Goal: Understand site structure: Understand site structure

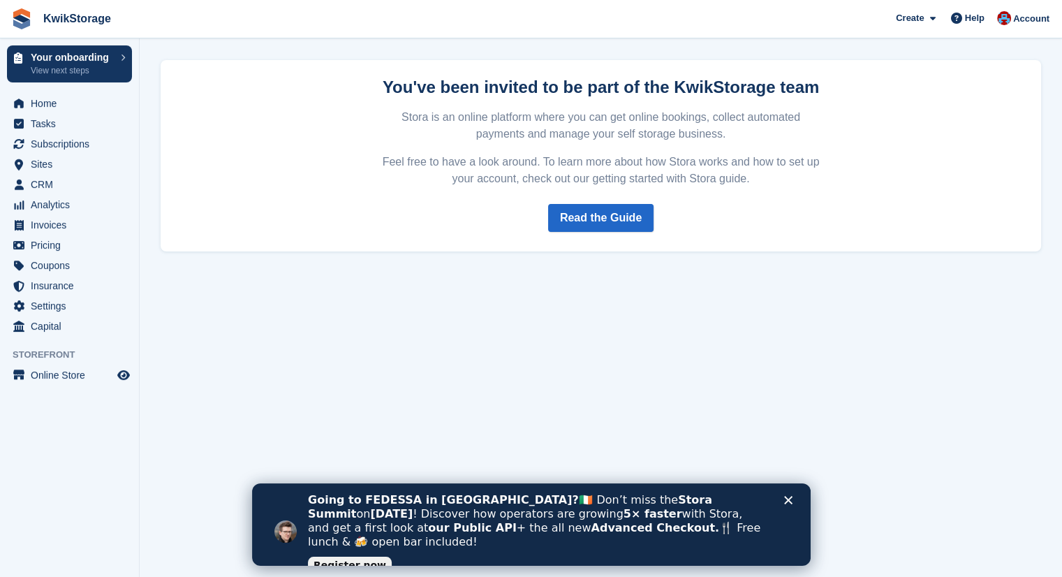
click at [863, 330] on section "Your password was set successfully. You are now signed in. You've been invited …" at bounding box center [601, 288] width 923 height 577
click at [69, 109] on span "Home" at bounding box center [73, 104] width 84 height 20
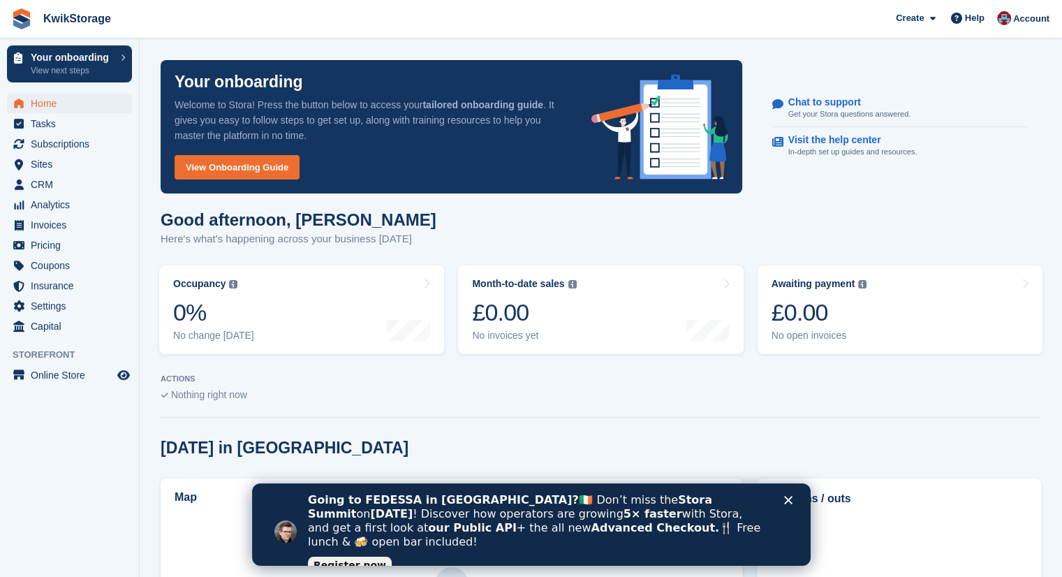
click at [789, 499] on polygon "Close" at bounding box center [788, 500] width 8 height 8
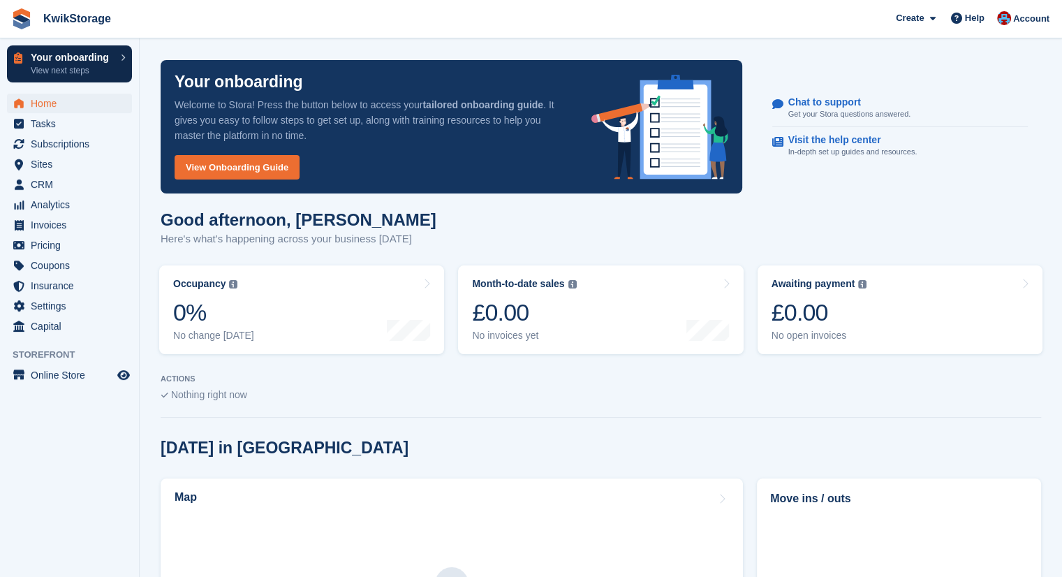
click at [100, 62] on p "Your onboarding" at bounding box center [72, 57] width 83 height 10
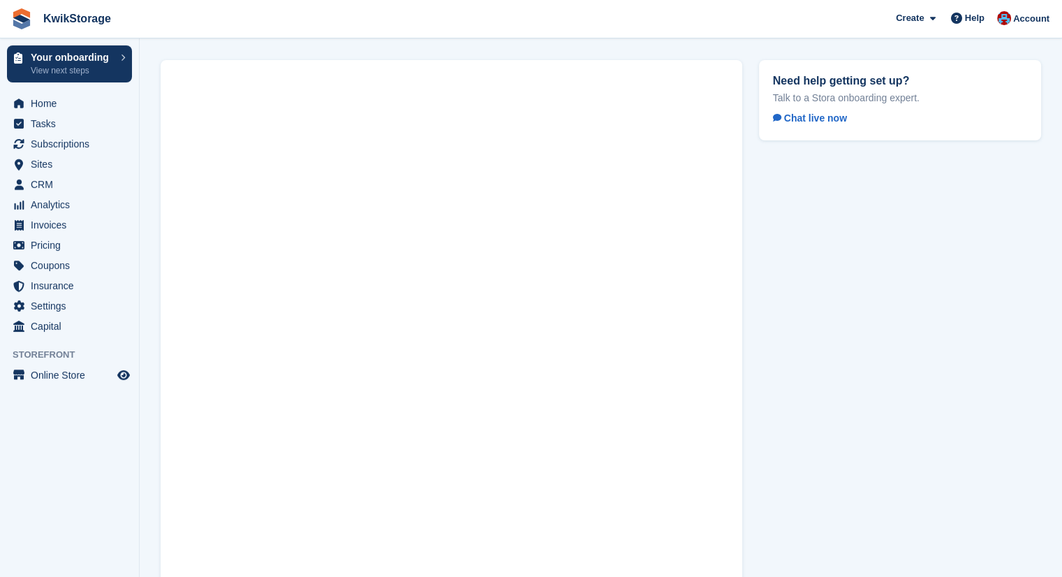
click at [895, 298] on div "Need help getting set up? Talk to a Stora onboarding expert. Chat live now" at bounding box center [900, 349] width 299 height 594
click at [1011, 14] on img at bounding box center [1004, 18] width 14 height 14
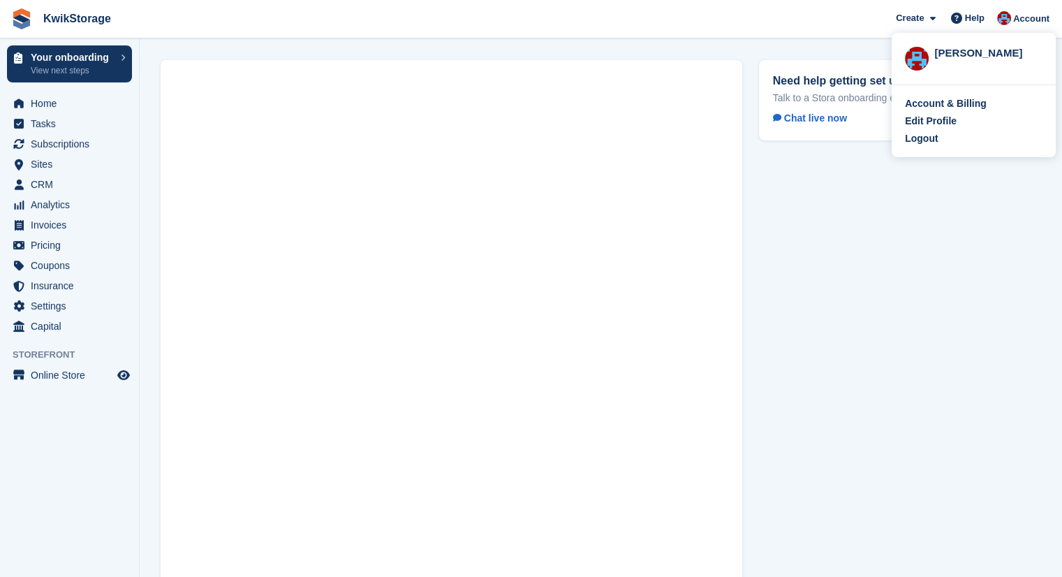
click at [914, 60] on img at bounding box center [917, 59] width 24 height 24
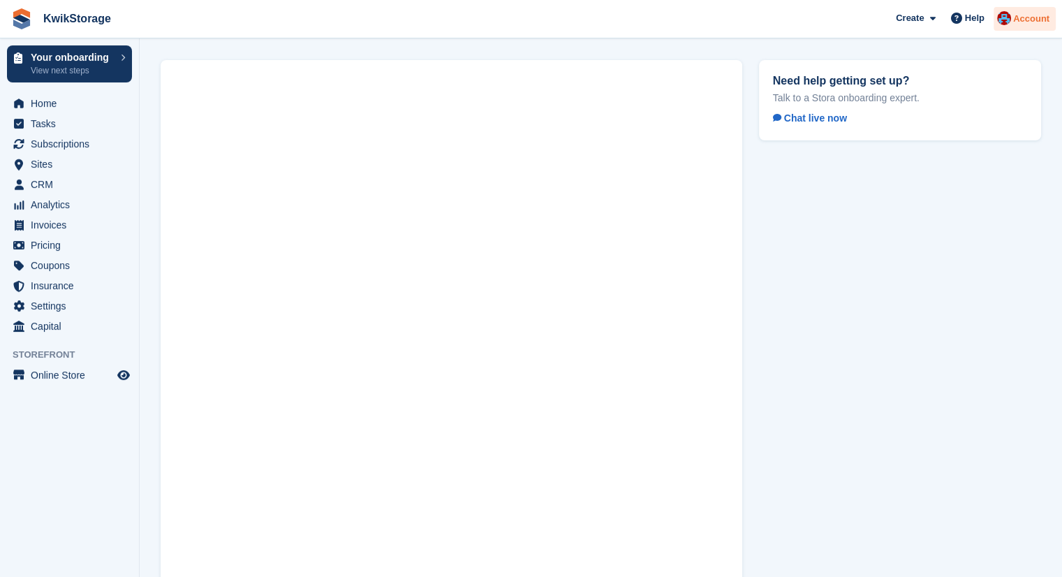
click at [1004, 24] on img at bounding box center [1004, 18] width 14 height 14
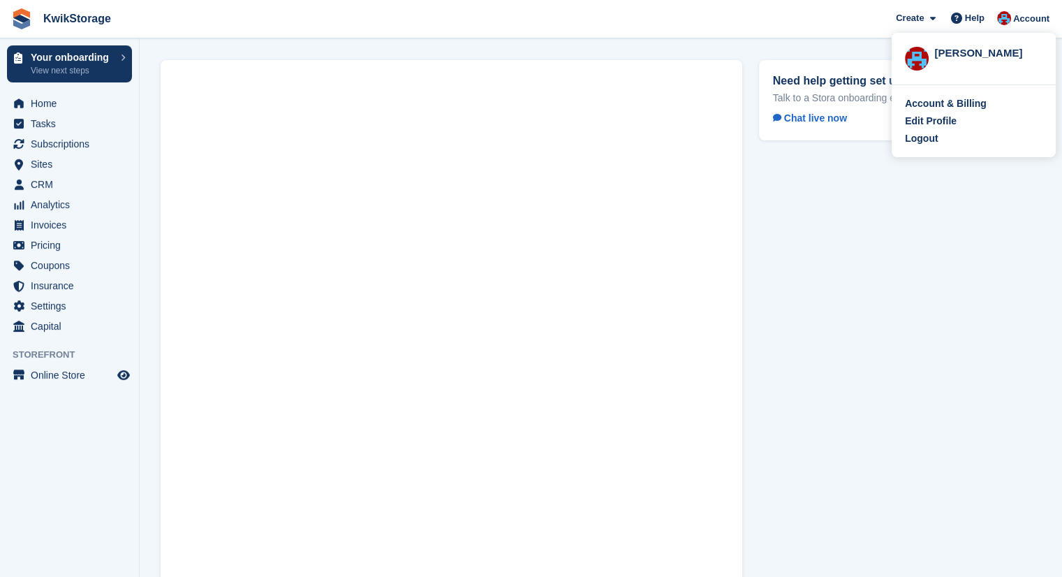
click at [947, 290] on div "Need help getting set up? Talk to a Stora onboarding expert. Chat live now" at bounding box center [900, 349] width 299 height 594
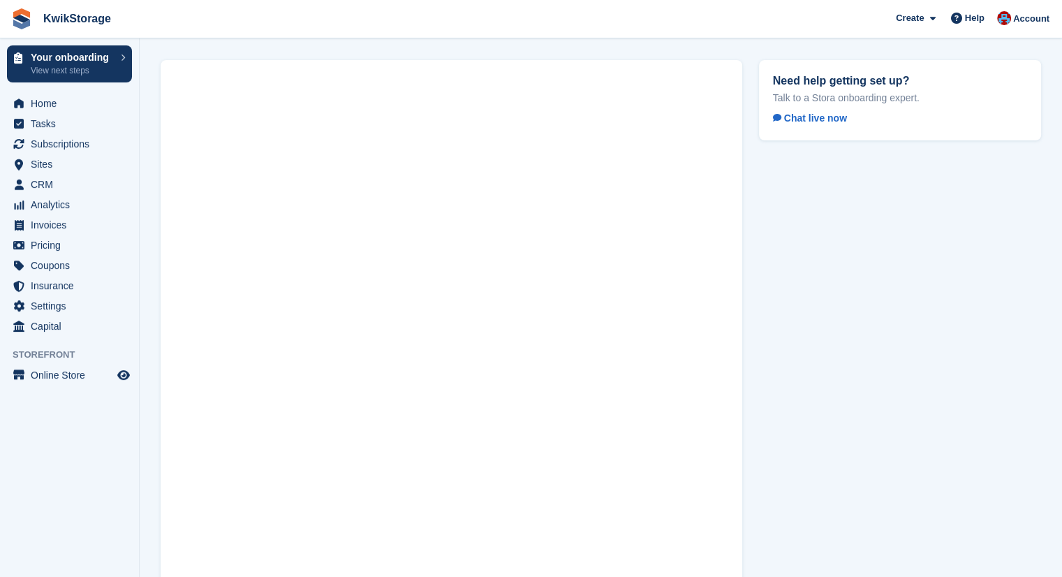
click at [20, 20] on img at bounding box center [21, 18] width 21 height 21
